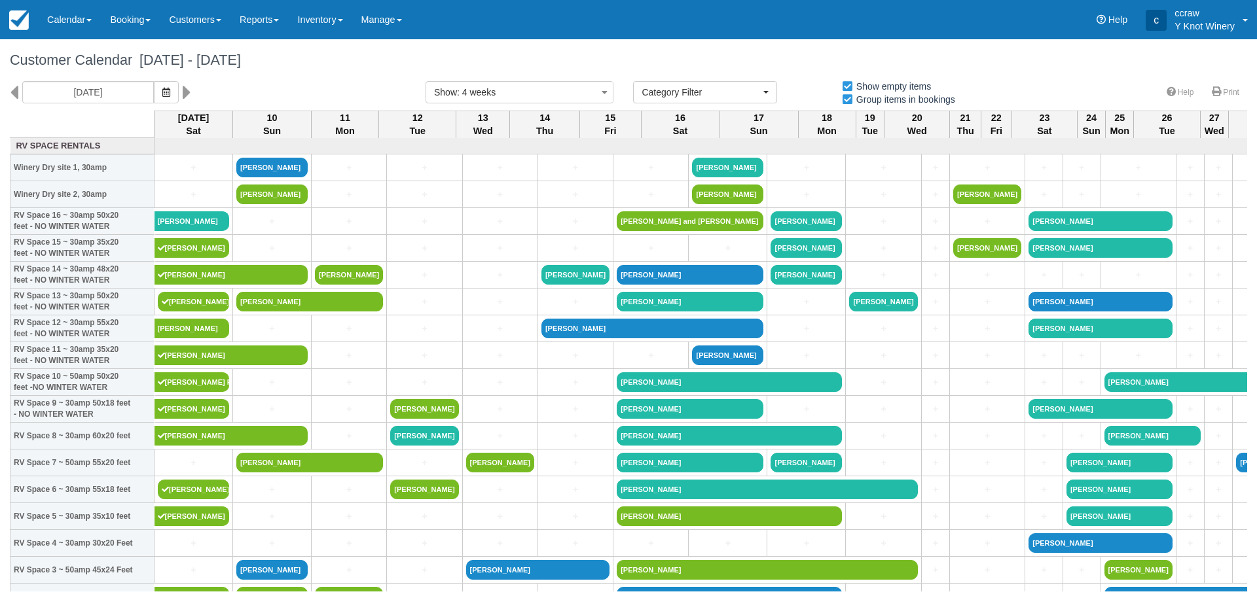
select select
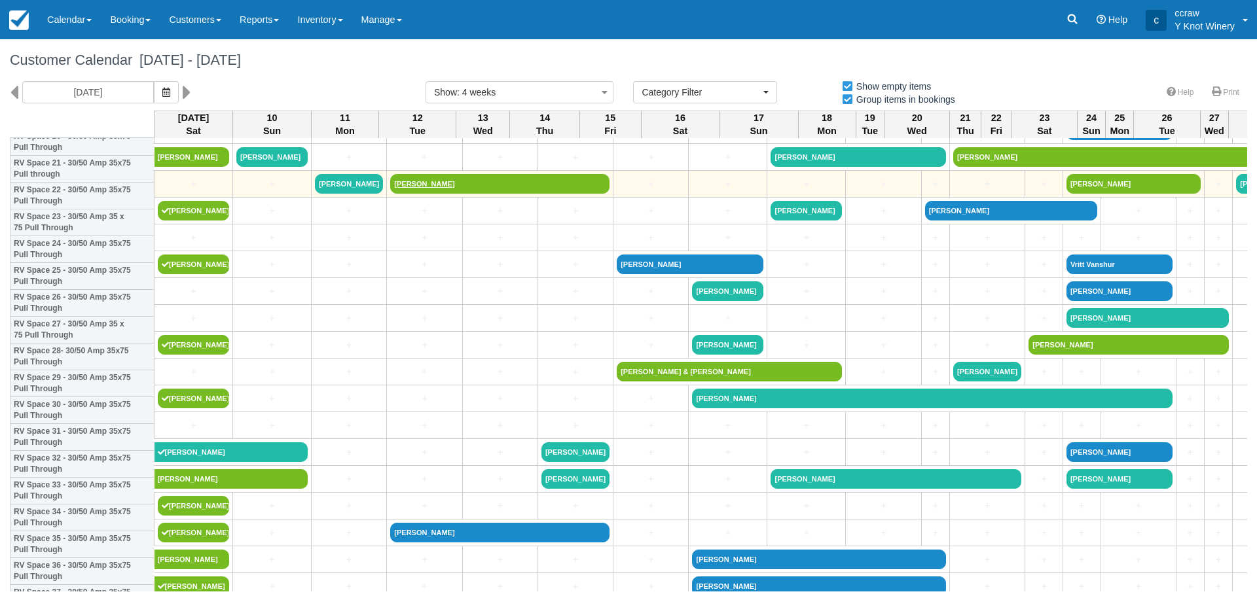
scroll to position [589, 0]
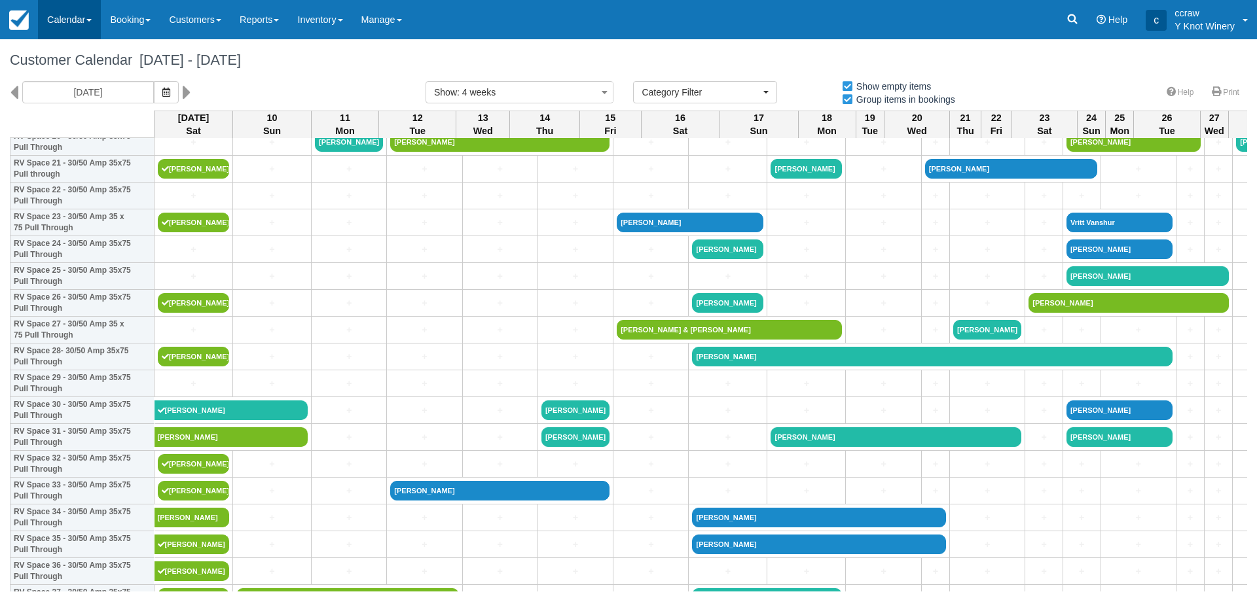
click at [79, 24] on link "Calendar" at bounding box center [69, 19] width 63 height 39
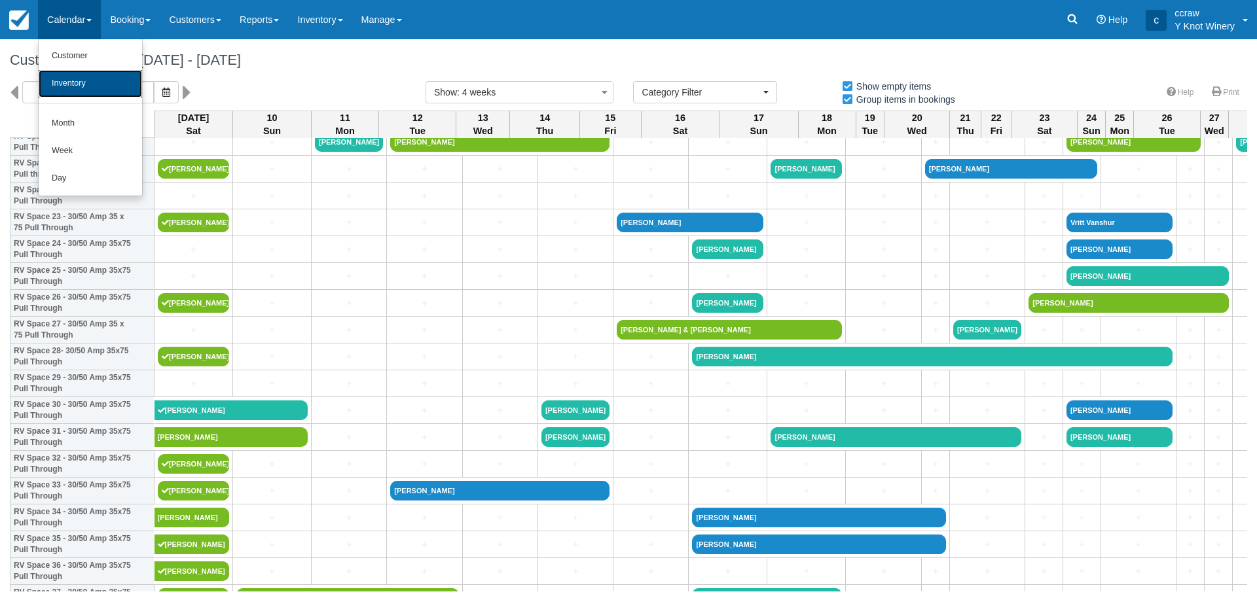
click at [71, 83] on link "Inventory" at bounding box center [90, 83] width 103 height 27
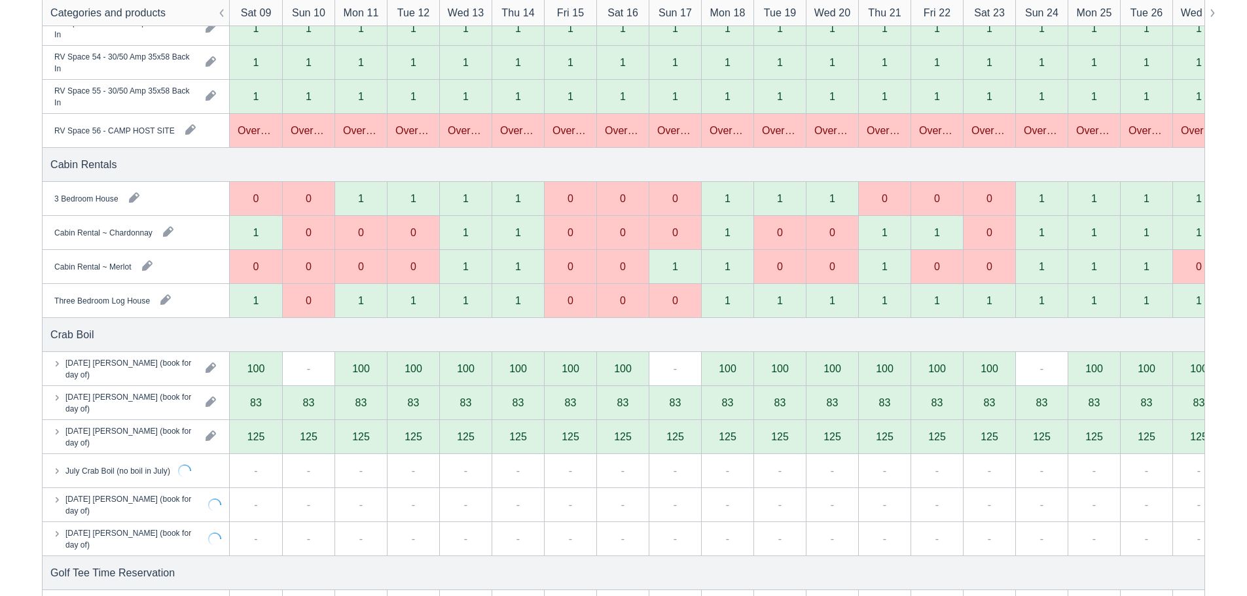
scroll to position [2094, 0]
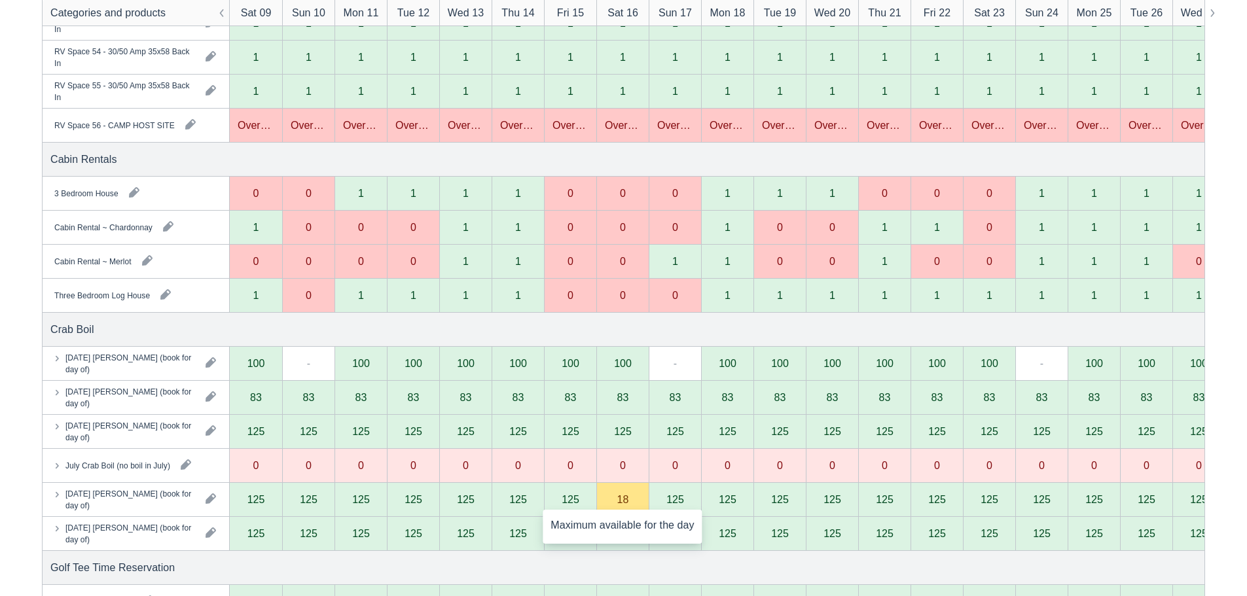
click at [629, 509] on div "18" at bounding box center [622, 500] width 52 height 34
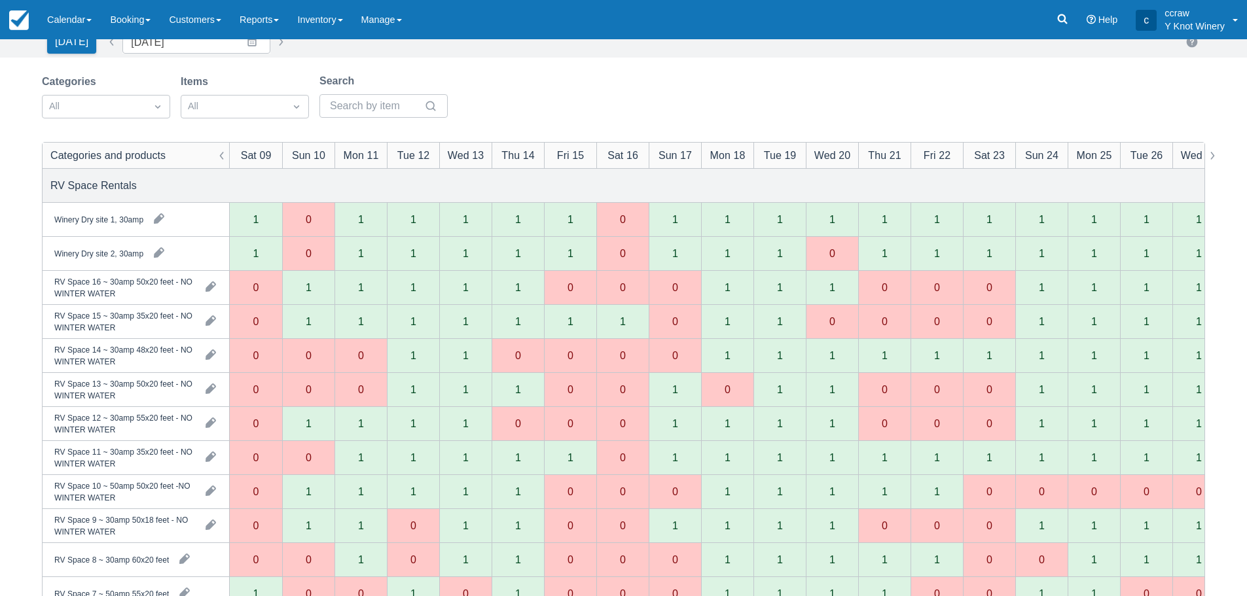
scroll to position [0, 0]
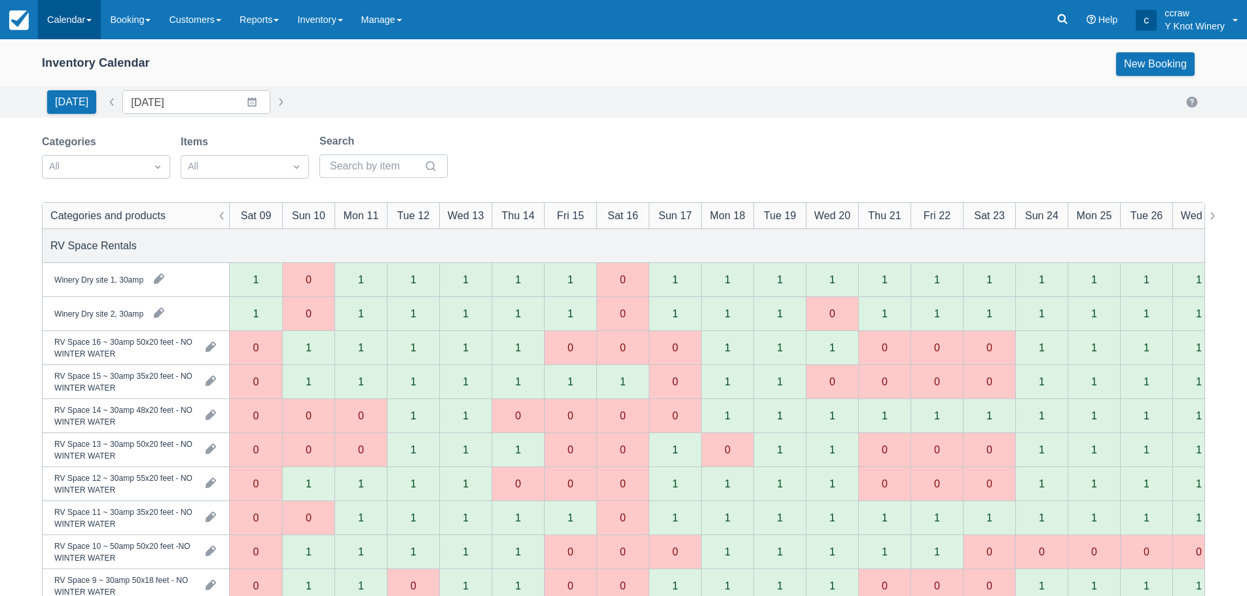
click at [48, 19] on link "Calendar" at bounding box center [69, 19] width 63 height 39
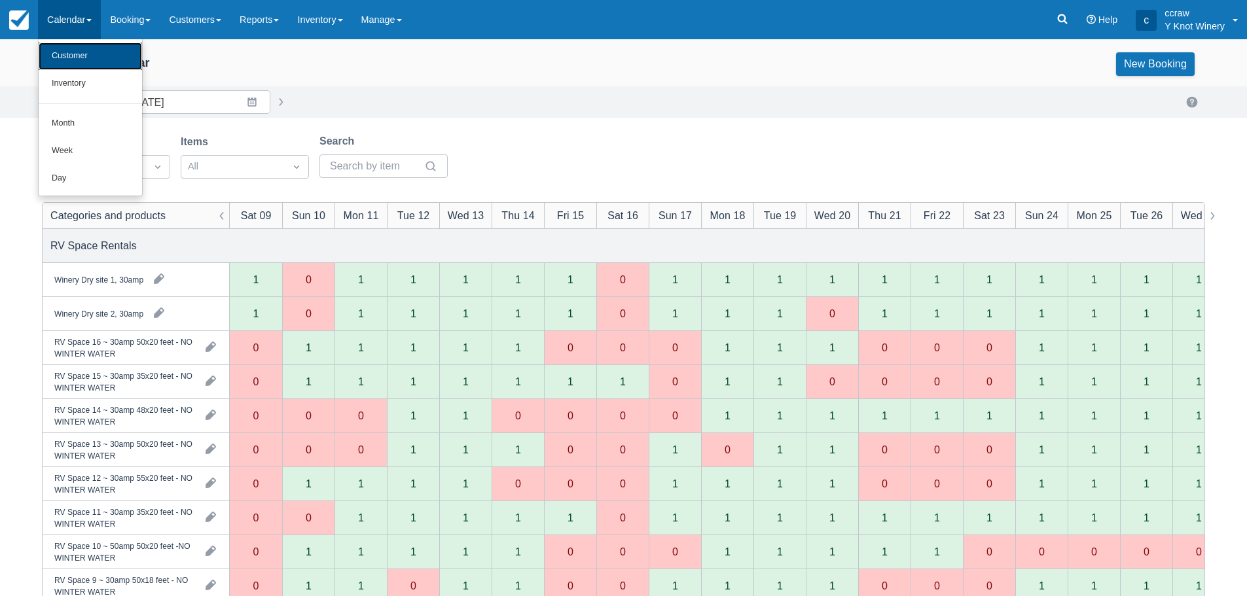
click at [54, 52] on link "Customer" at bounding box center [90, 56] width 103 height 27
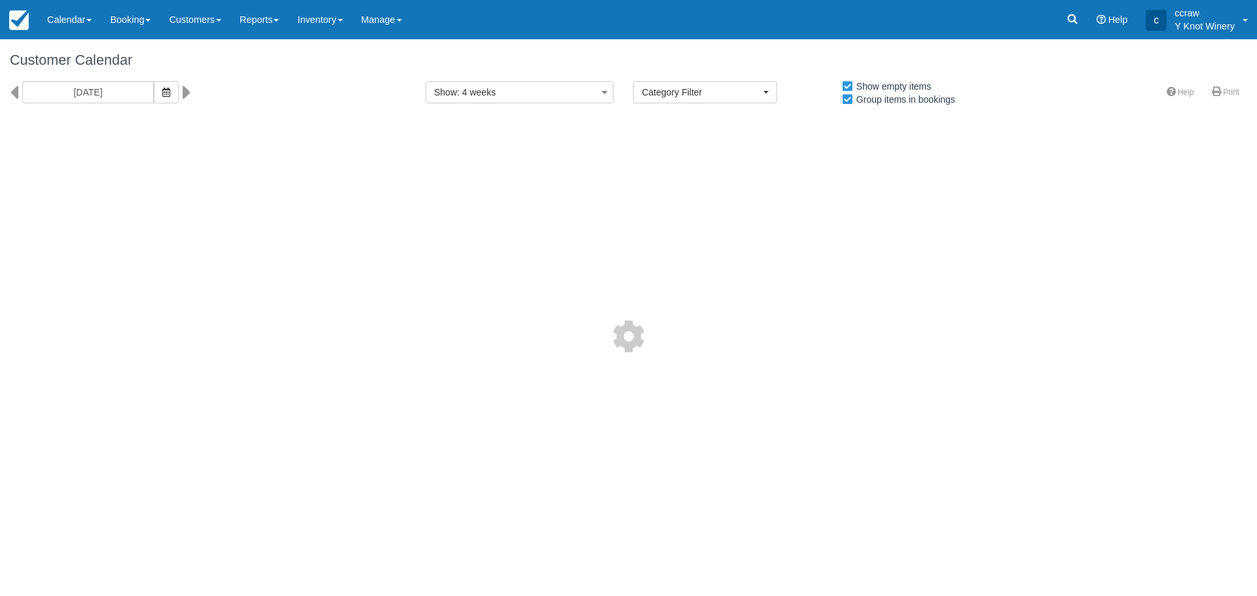
select select
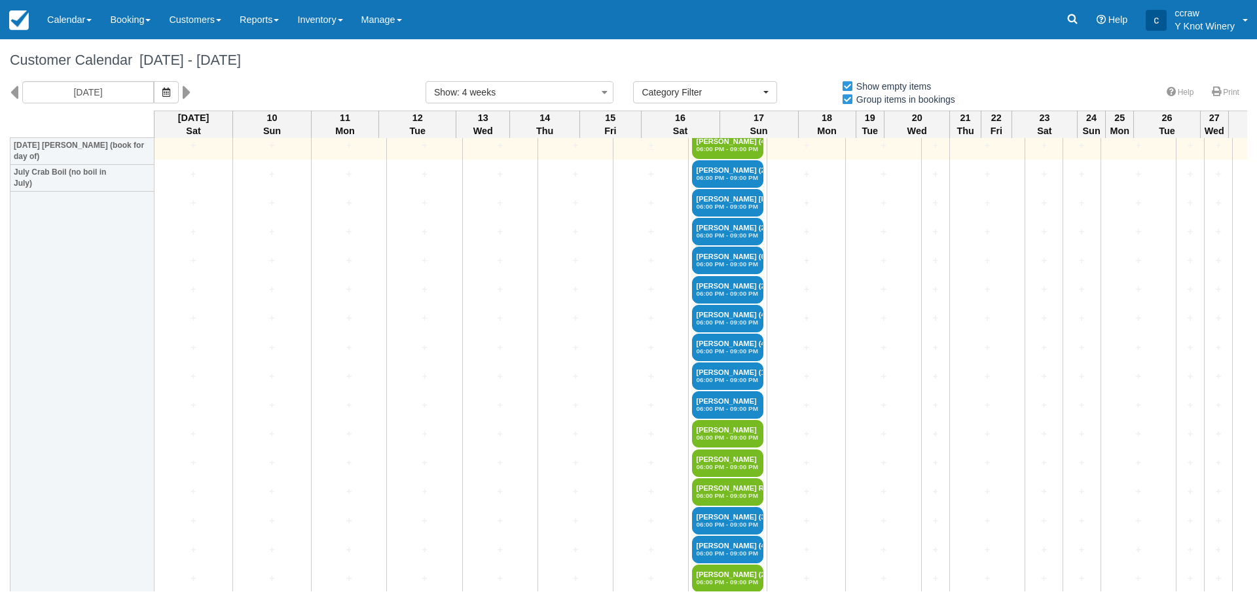
scroll to position [1767, 0]
